Goal: Complete application form: Fill out and submit a form for a specific purpose

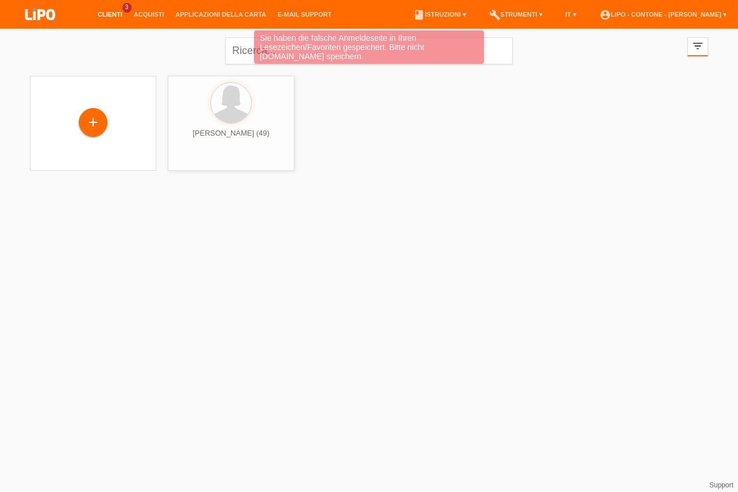
click at [241, 52] on div "Sie haben die falsche Anmeldeseite in Ihren Lesezeichen/Favoriten gespeichert. …" at bounding box center [369, 48] width 442 height 36
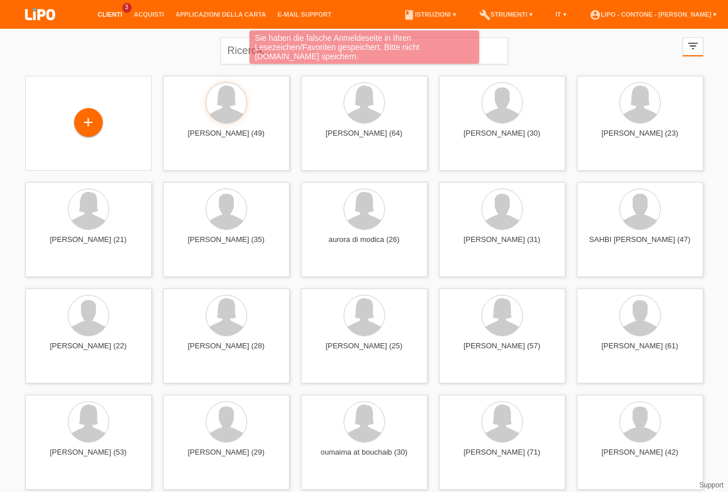
click at [232, 49] on div "Sie haben die falsche Anmeldeseite in Ihren Lesezeichen/Favoriten gespeichert. …" at bounding box center [363, 48] width 437 height 36
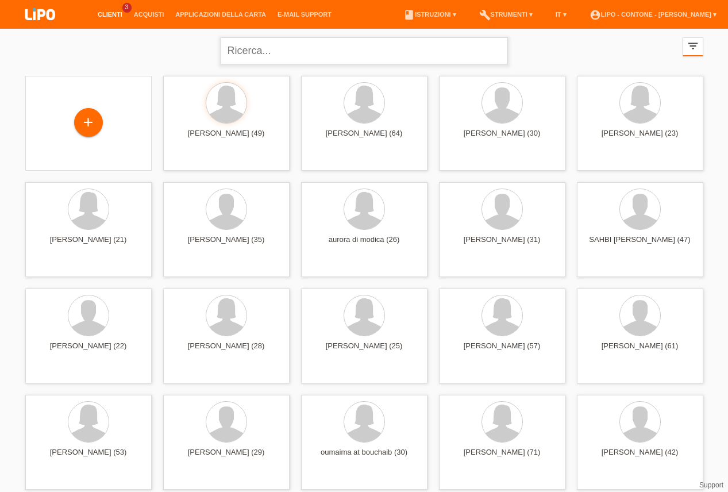
click at [273, 53] on input "text" at bounding box center [364, 50] width 287 height 27
type input "KAMISHI FADIL"
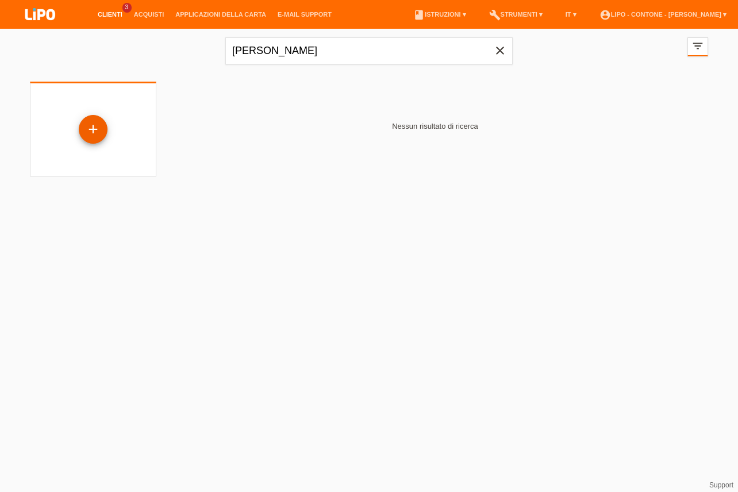
click at [101, 122] on div "+" at bounding box center [93, 129] width 29 height 29
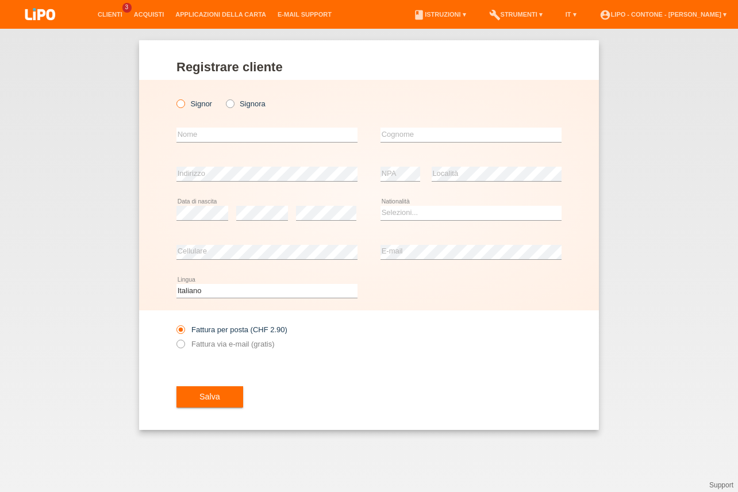
click at [175, 98] on icon at bounding box center [175, 98] width 0 height 0
click at [182, 103] on input "Signor" at bounding box center [179, 102] width 7 height 7
radio input "true"
click at [212, 140] on input "text" at bounding box center [266, 135] width 181 height 14
click at [95, 129] on div "Registrare cliente Registrare cliente Registrare cliente Signor Signora error N…" at bounding box center [369, 260] width 738 height 463
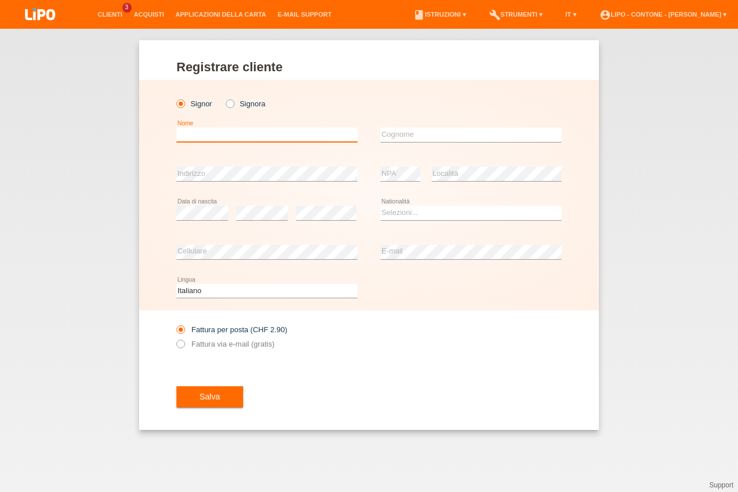
click at [189, 133] on input "text" at bounding box center [266, 135] width 181 height 14
click at [387, 134] on input "text" at bounding box center [470, 135] width 181 height 14
type input "KAMISHI"
click at [380, 206] on select "Selezioni... Svizzera Austria Germania Liechtenstein ------------ Afghanistan A…" at bounding box center [470, 213] width 181 height 14
click at [0, 0] on option "India" at bounding box center [0, 0] width 0 height 0
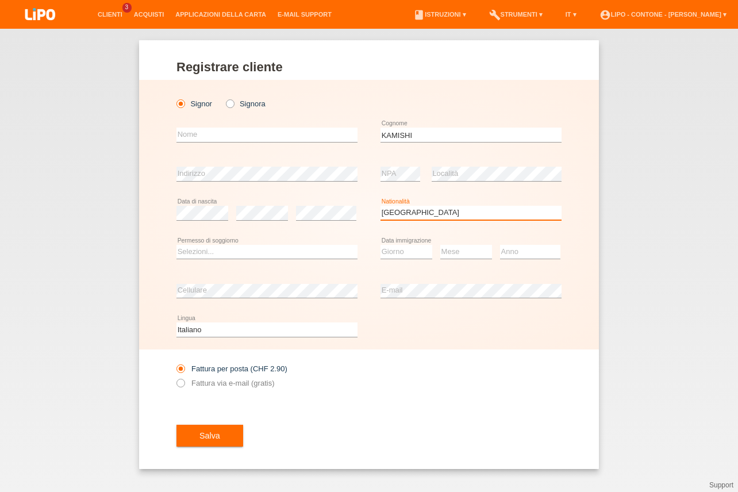
click at [380, 206] on select "Selezioni... Svizzera Austria Germania Liechtenstein ------------ Afghanistan A…" at bounding box center [470, 213] width 181 height 14
click at [410, 217] on select "Selezioni... Svizzera Austria Germania Liechtenstein ------------ Afghanistan A…" at bounding box center [470, 213] width 181 height 14
click at [380, 206] on select "Selezioni... Svizzera Austria Germania Liechtenstein ------------ Afghanistan A…" at bounding box center [470, 213] width 181 height 14
select select "IT"
click at [0, 0] on option "Italia" at bounding box center [0, 0] width 0 height 0
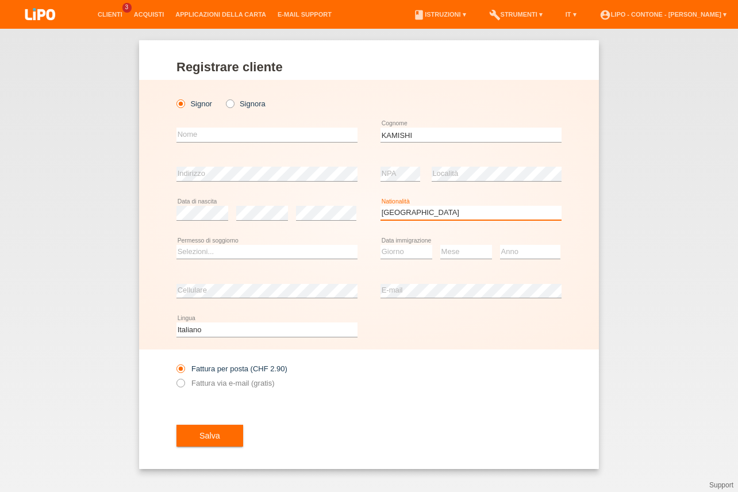
click at [410, 218] on select "Selezioni... Svizzera Austria Germania Liechtenstein ------------ Afghanistan A…" at bounding box center [470, 213] width 181 height 14
click at [178, 127] on div "error Nome" at bounding box center [266, 134] width 181 height 39
click at [186, 136] on input "text" at bounding box center [266, 135] width 181 height 14
type input "FADIL"
click at [176, 245] on select "Selezioni... C B B - Status di rifugiato Altro" at bounding box center [266, 252] width 181 height 14
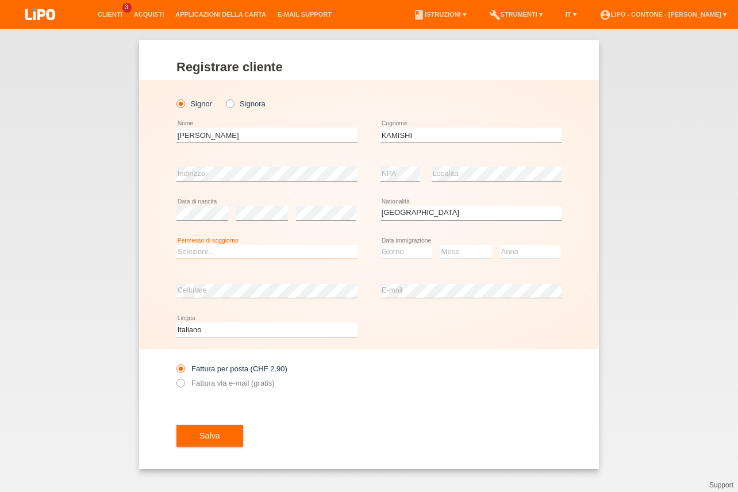
select select "B"
click at [0, 0] on option "B" at bounding box center [0, 0] width 0 height 0
click at [380, 245] on select "Giorno 01 02 03 04 05 06 07 08 09 10" at bounding box center [406, 252] width 52 height 14
select select "01"
click at [0, 0] on option "01" at bounding box center [0, 0] width 0 height 0
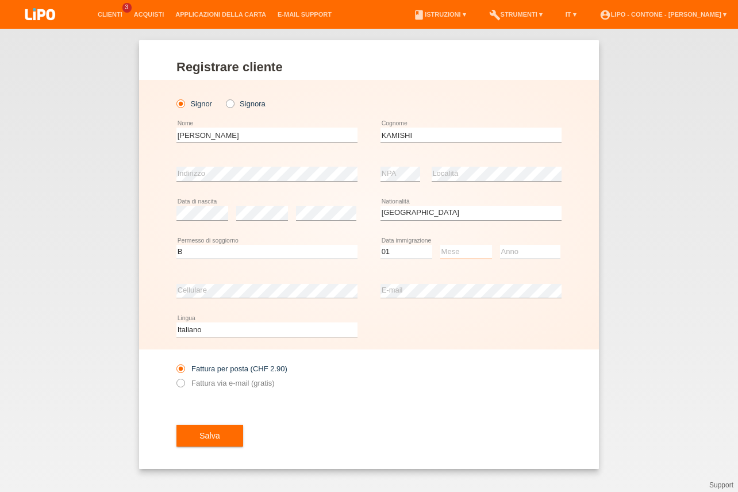
click at [440, 245] on select "Mese 01 02 03 04 05 06 07 08 09 10 11" at bounding box center [466, 252] width 52 height 14
select select "09"
click at [0, 0] on option "09" at bounding box center [0, 0] width 0 height 0
click at [500, 245] on select "Anno 2025 2024 2023 2022 2021 2020 2019 2018 2017 2016 2015 2014 2013 2012 2011…" at bounding box center [530, 252] width 60 height 14
select select "2017"
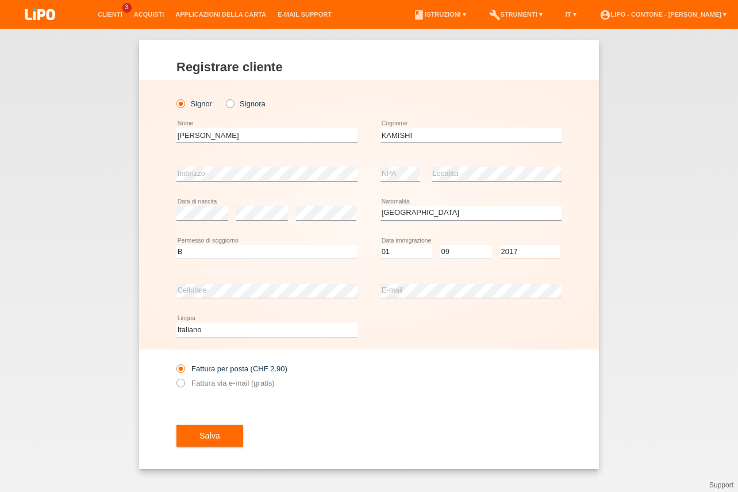
click at [0, 0] on option "2017" at bounding box center [0, 0] width 0 height 0
click at [209, 433] on span "Salva" at bounding box center [209, 435] width 21 height 9
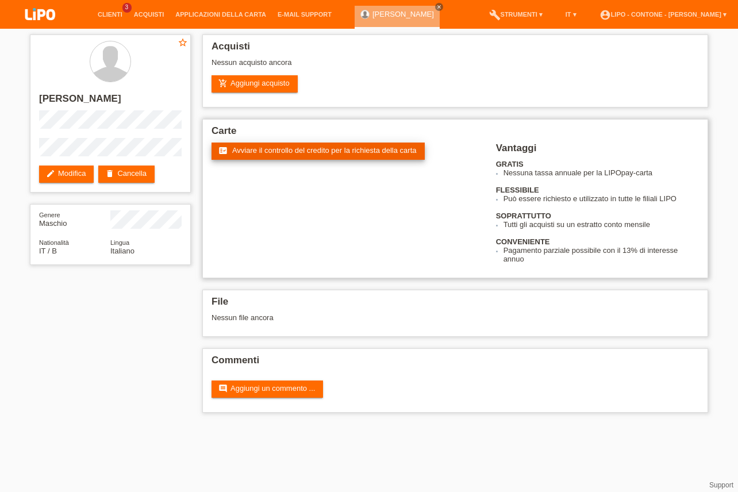
click at [342, 153] on span "Avviare il controllo del credito per la richiesta della carta" at bounding box center [324, 150] width 184 height 9
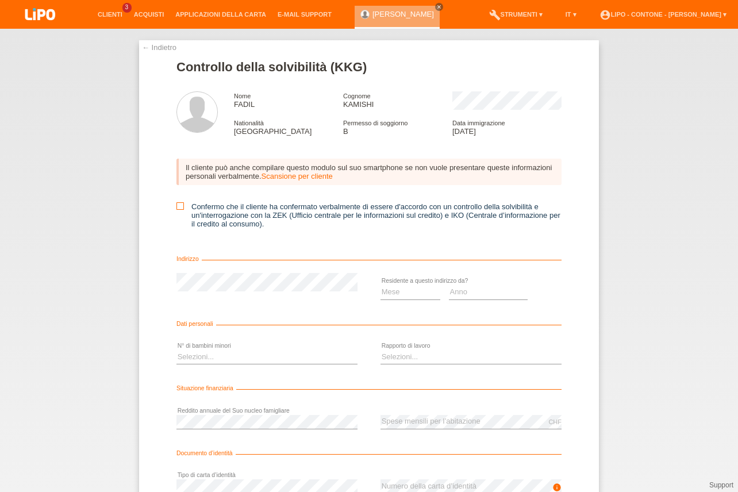
click at [176, 210] on icon at bounding box center [179, 205] width 7 height 7
click at [176, 210] on input "Confermo che il cliente ha confermato verbalmente di essere d'accordo con un co…" at bounding box center [179, 205] width 7 height 7
checkbox input "true"
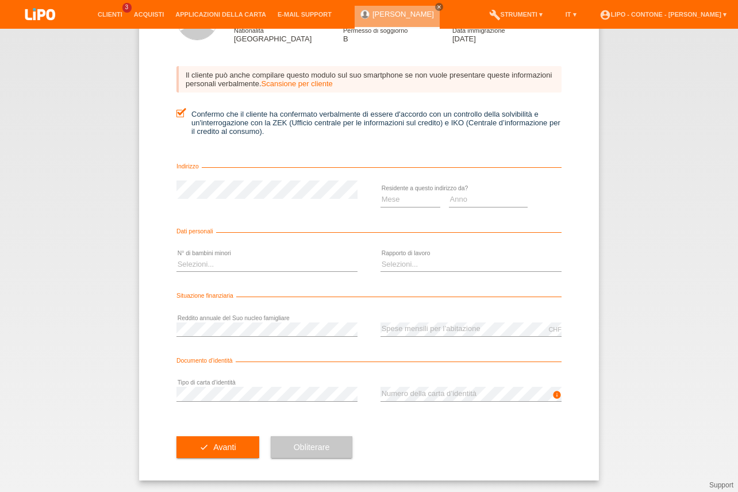
scroll to position [98, 0]
click at [380, 192] on select "Mese 01 02 03 04 05 06 07 08 09 10" at bounding box center [410, 199] width 60 height 14
select select "02"
click at [0, 0] on option "02" at bounding box center [0, 0] width 0 height 0
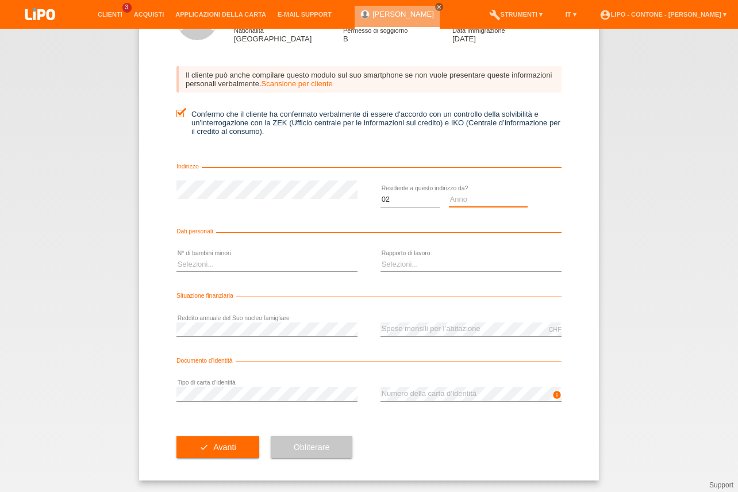
click at [449, 192] on select "Anno 2025 2024 2023 2022 2021 2020 2019 2018 2017 2016 2015 2014 2013 2012 2011…" at bounding box center [488, 199] width 79 height 14
select select "2022"
click at [0, 0] on option "2022" at bounding box center [0, 0] width 0 height 0
click at [176, 257] on select "Selezioni... 0 1 2 3 4 5 6 7 8 9" at bounding box center [266, 264] width 181 height 14
select select "1"
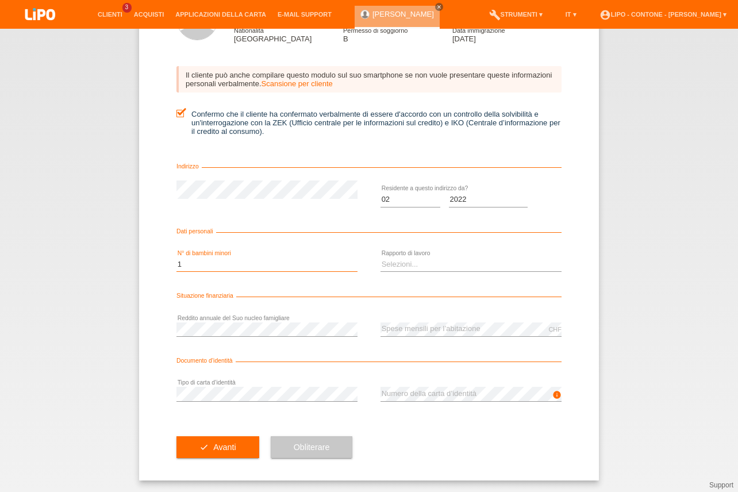
click at [0, 0] on option "1" at bounding box center [0, 0] width 0 height 0
click at [380, 257] on select "Selezioni... A tempo indeterminato A tempo determinato Apprendista/studente Pen…" at bounding box center [470, 264] width 181 height 14
select select "UNLIMITED"
click at [0, 0] on option "A tempo indeterminato" at bounding box center [0, 0] width 0 height 0
click at [233, 452] on button "check Avanti" at bounding box center [217, 447] width 83 height 22
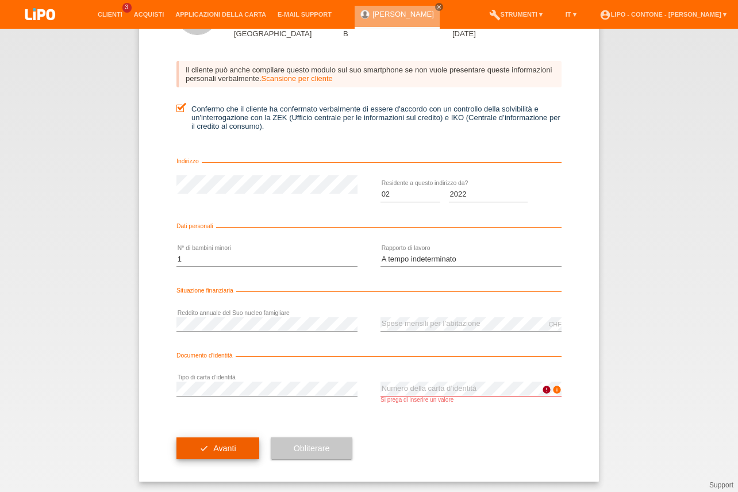
click at [213, 453] on span "Avanti" at bounding box center [224, 447] width 22 height 9
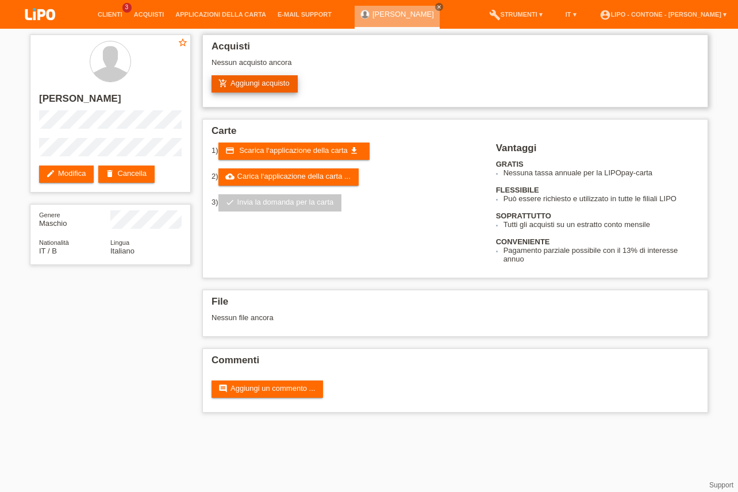
click at [257, 87] on link "add_shopping_cart Aggiungi acquisto" at bounding box center [254, 83] width 86 height 17
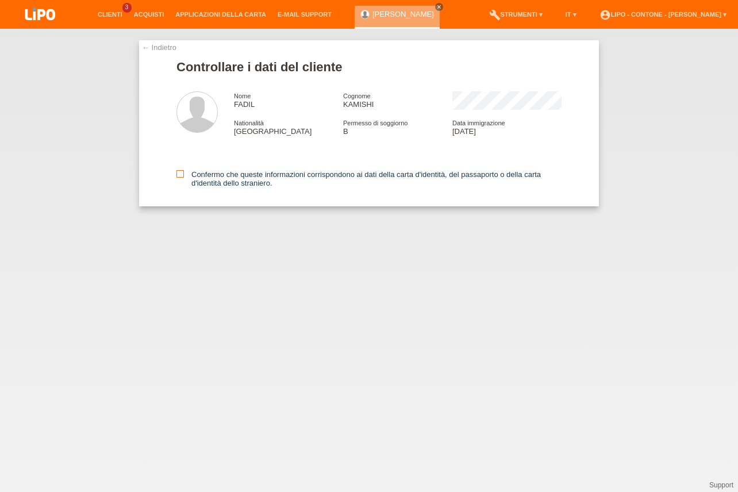
click at [178, 175] on icon at bounding box center [179, 173] width 7 height 7
click at [178, 175] on input "Confermo che queste informazioni corrispondono ai dati della carta d'identità, …" at bounding box center [179, 173] width 7 height 7
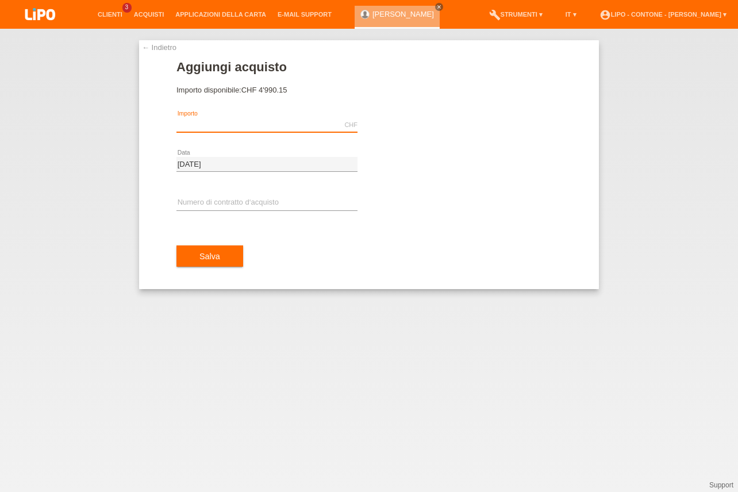
click at [192, 123] on input "text" at bounding box center [266, 125] width 181 height 14
type input "1049.25"
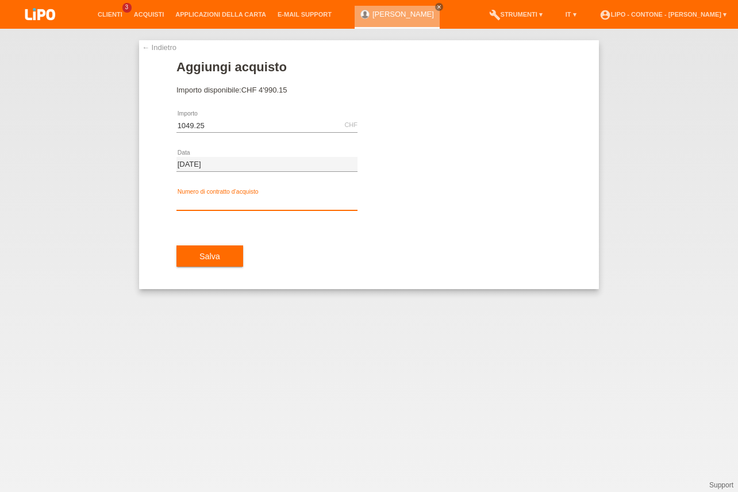
click at [228, 202] on input "text" at bounding box center [266, 203] width 181 height 14
type input "x"
type input "XM0RN4"
click at [217, 255] on span "Salva" at bounding box center [209, 256] width 21 height 9
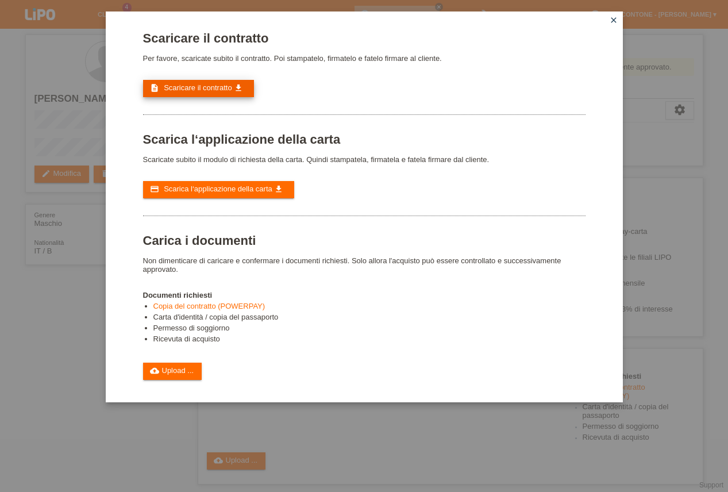
click at [210, 92] on span "Scaricare il contratto" at bounding box center [198, 87] width 68 height 9
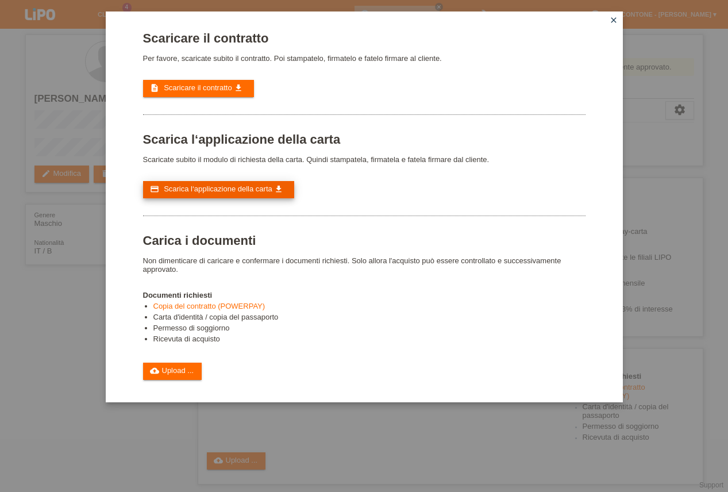
click at [207, 193] on span "Scarica l‘applicazione della carta" at bounding box center [218, 188] width 109 height 9
click at [180, 380] on link "cloud_upload Upload ..." at bounding box center [172, 370] width 59 height 17
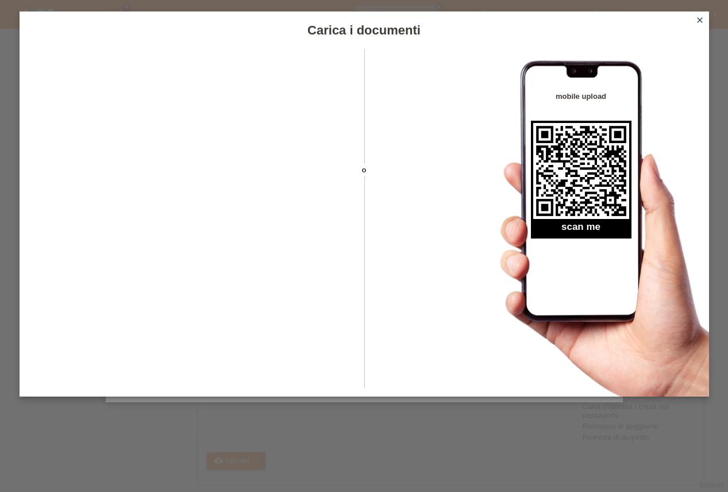
click at [694, 16] on link "close" at bounding box center [699, 20] width 15 height 13
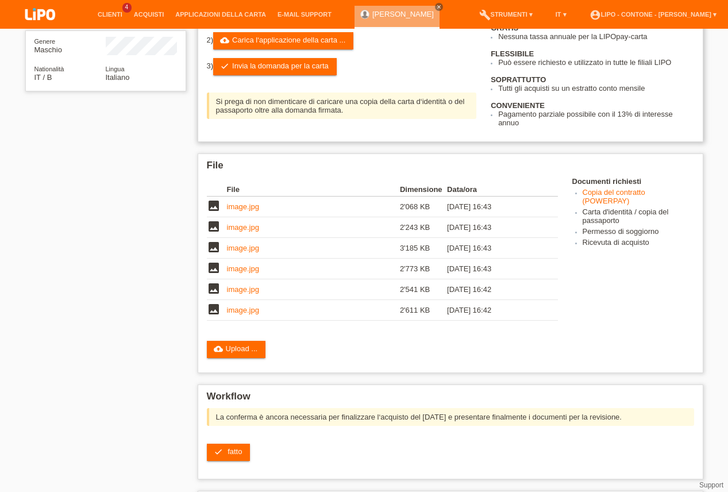
scroll to position [195, 0]
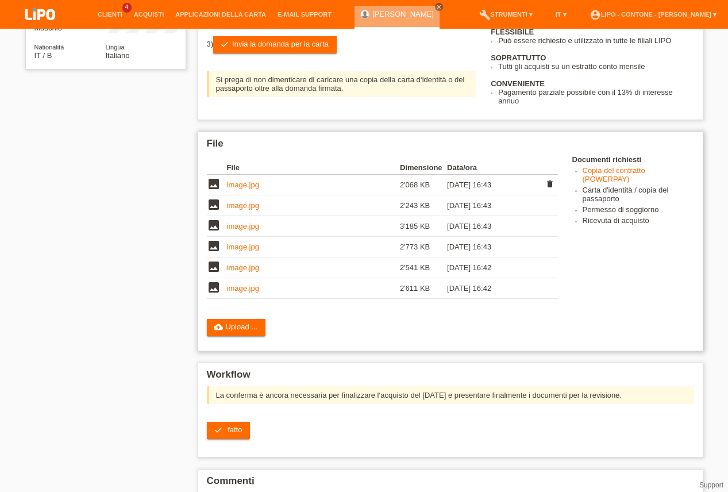
click at [249, 189] on link "image.jpg" at bounding box center [243, 184] width 32 height 9
click at [238, 210] on link "image.jpg" at bounding box center [243, 205] width 32 height 9
click at [245, 230] on link "image.jpg" at bounding box center [243, 226] width 32 height 9
click at [234, 251] on link "image.jpg" at bounding box center [243, 246] width 32 height 9
click at [244, 272] on link "image.jpg" at bounding box center [243, 267] width 32 height 9
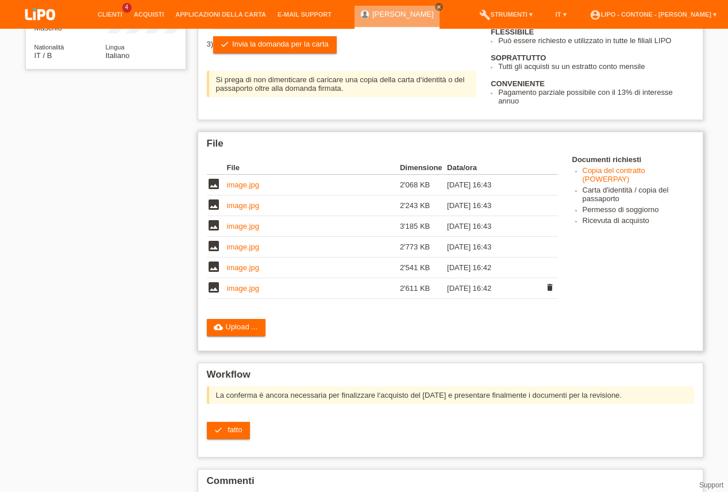
click at [234, 294] on td "image.jpg" at bounding box center [313, 288] width 173 height 21
click at [234, 292] on link "image.jpg" at bounding box center [243, 288] width 32 height 9
click at [228, 434] on span "fatto" at bounding box center [234, 429] width 14 height 9
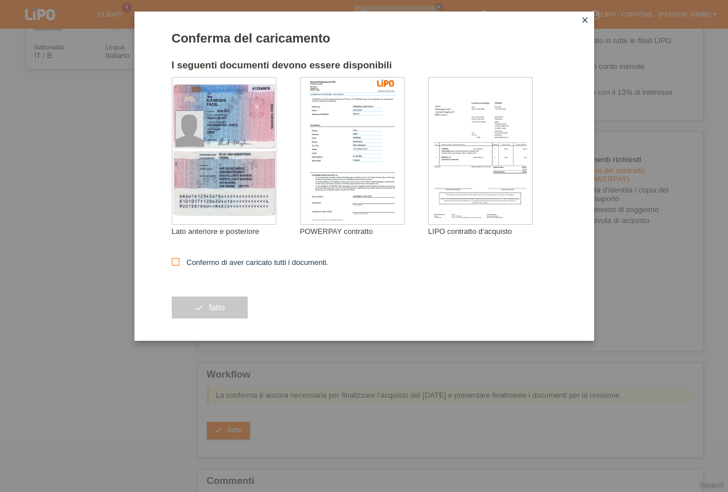
click at [176, 265] on icon at bounding box center [175, 261] width 7 height 7
click at [176, 265] on input "Confermo di aver caricato tutti i documenti." at bounding box center [175, 261] width 7 height 7
checkbox input "true"
click at [215, 312] on span "fatto" at bounding box center [217, 307] width 16 height 9
